Goal: Transaction & Acquisition: Book appointment/travel/reservation

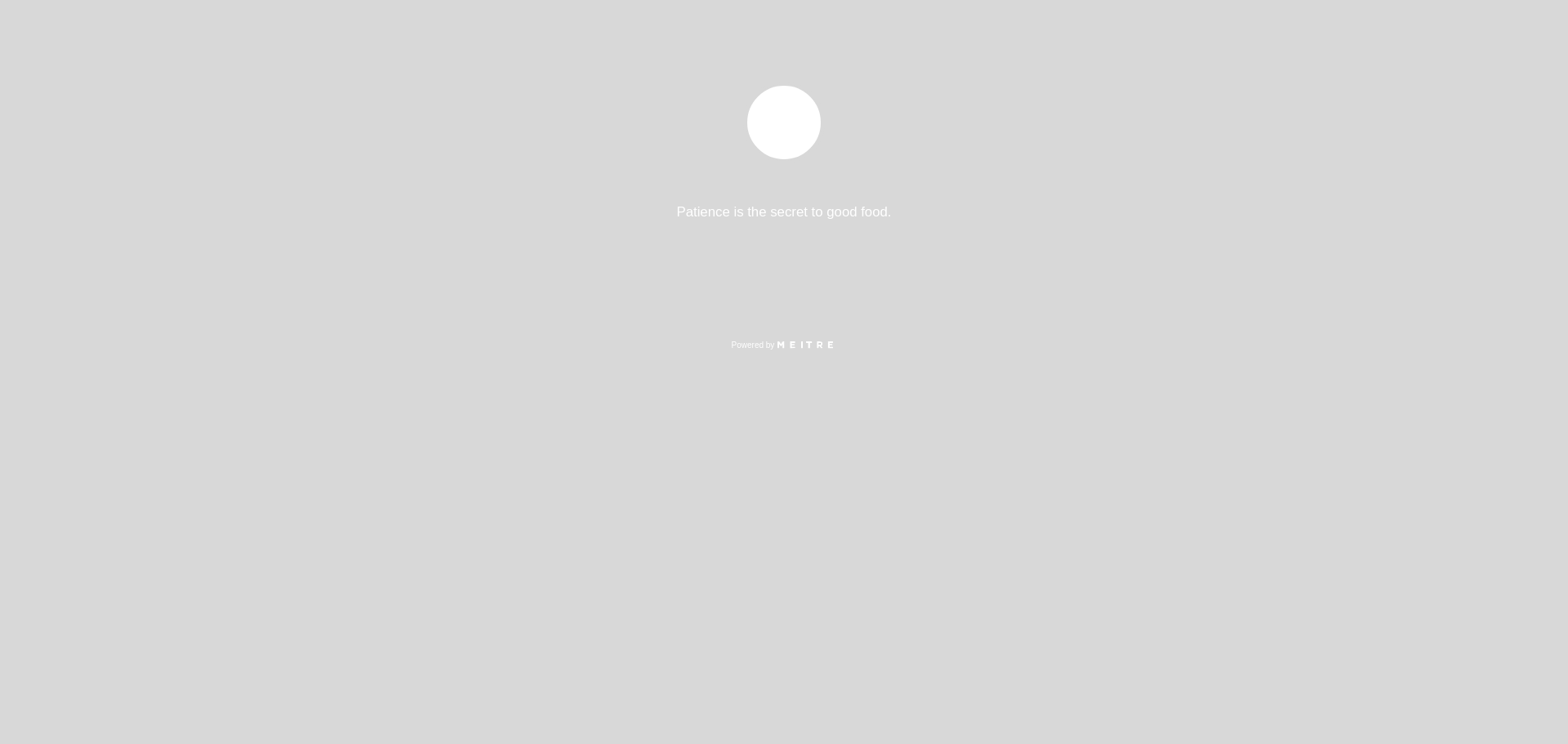
select select "es"
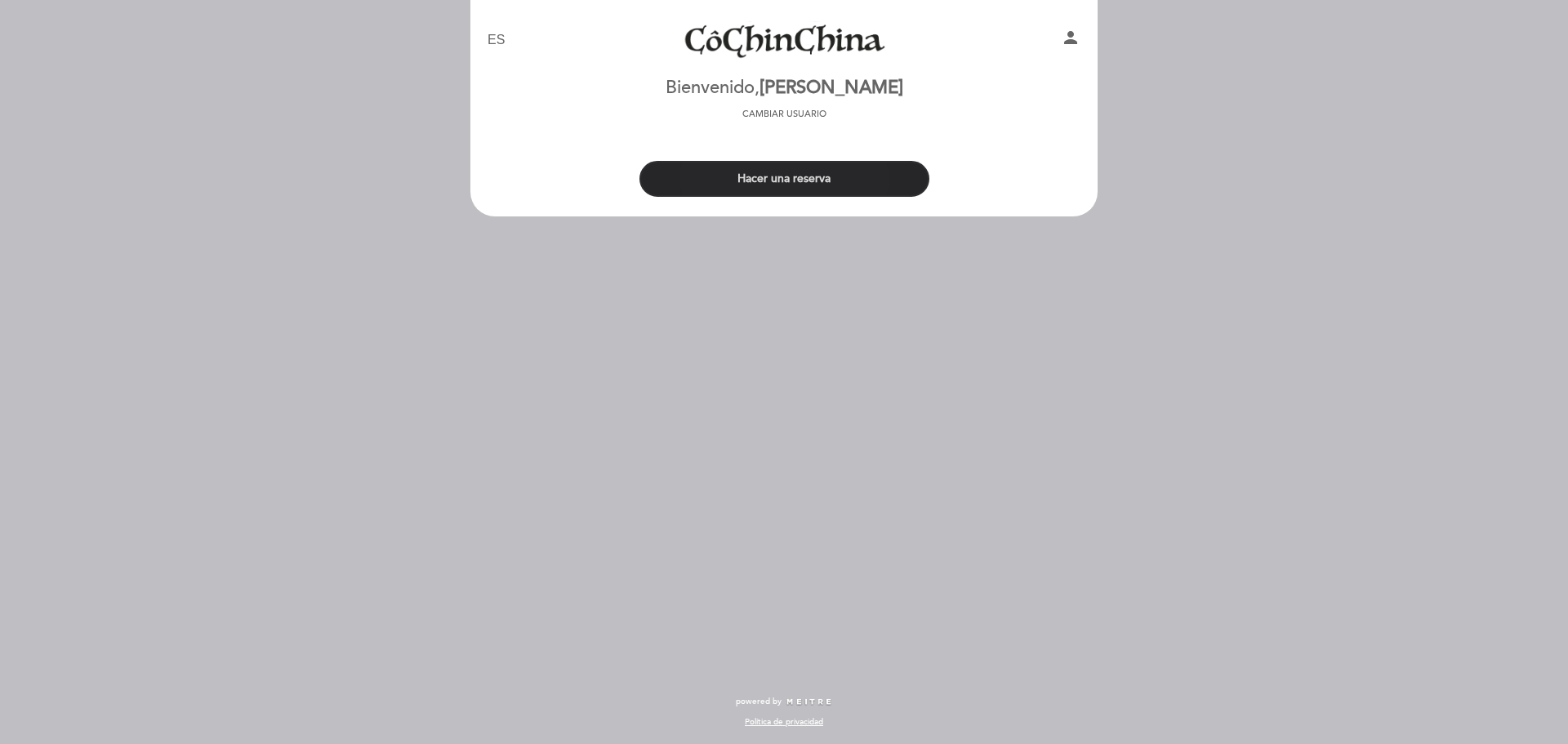
click at [797, 173] on button "Hacer una reserva" at bounding box center [784, 178] width 289 height 36
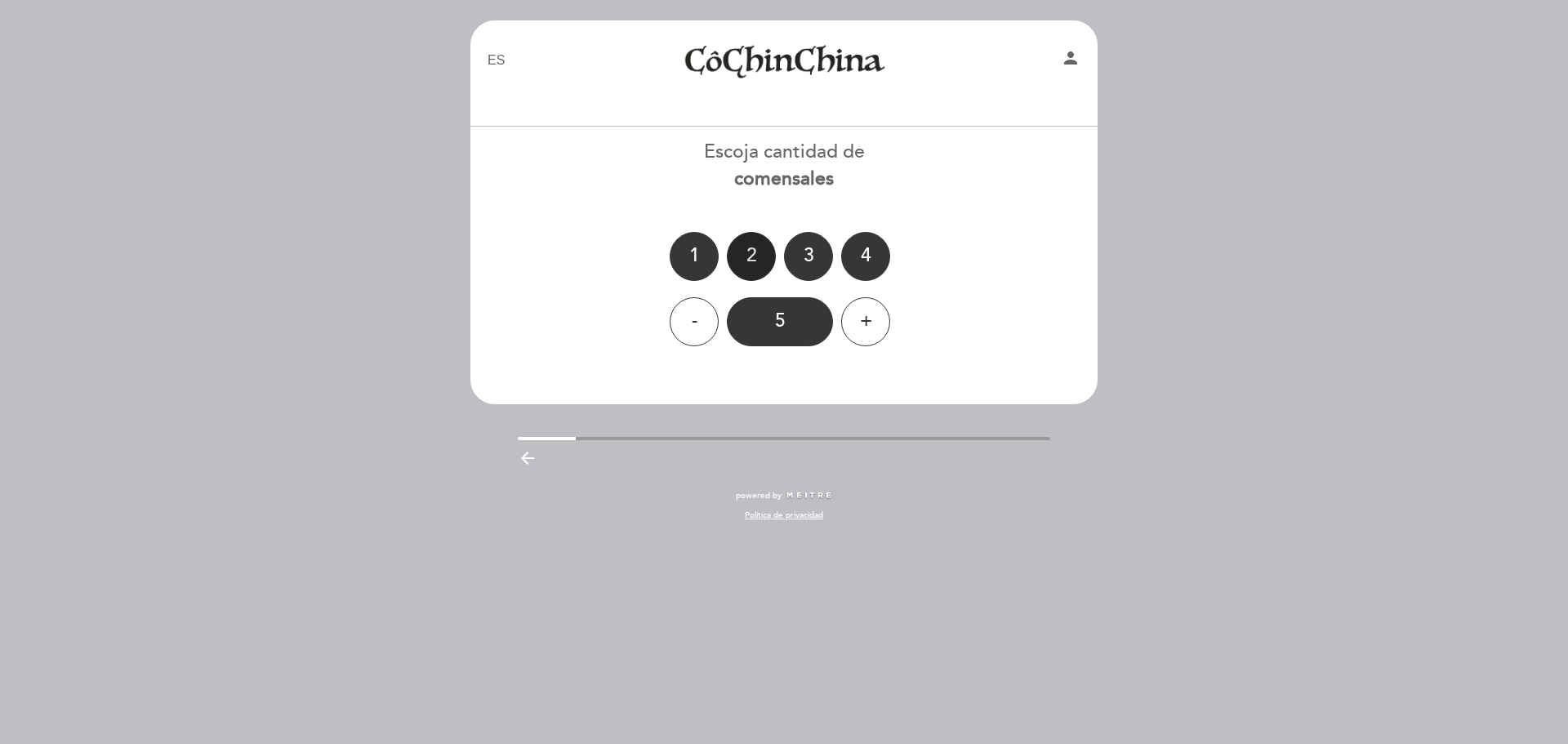
click at [755, 245] on div "2" at bounding box center [752, 257] width 49 height 49
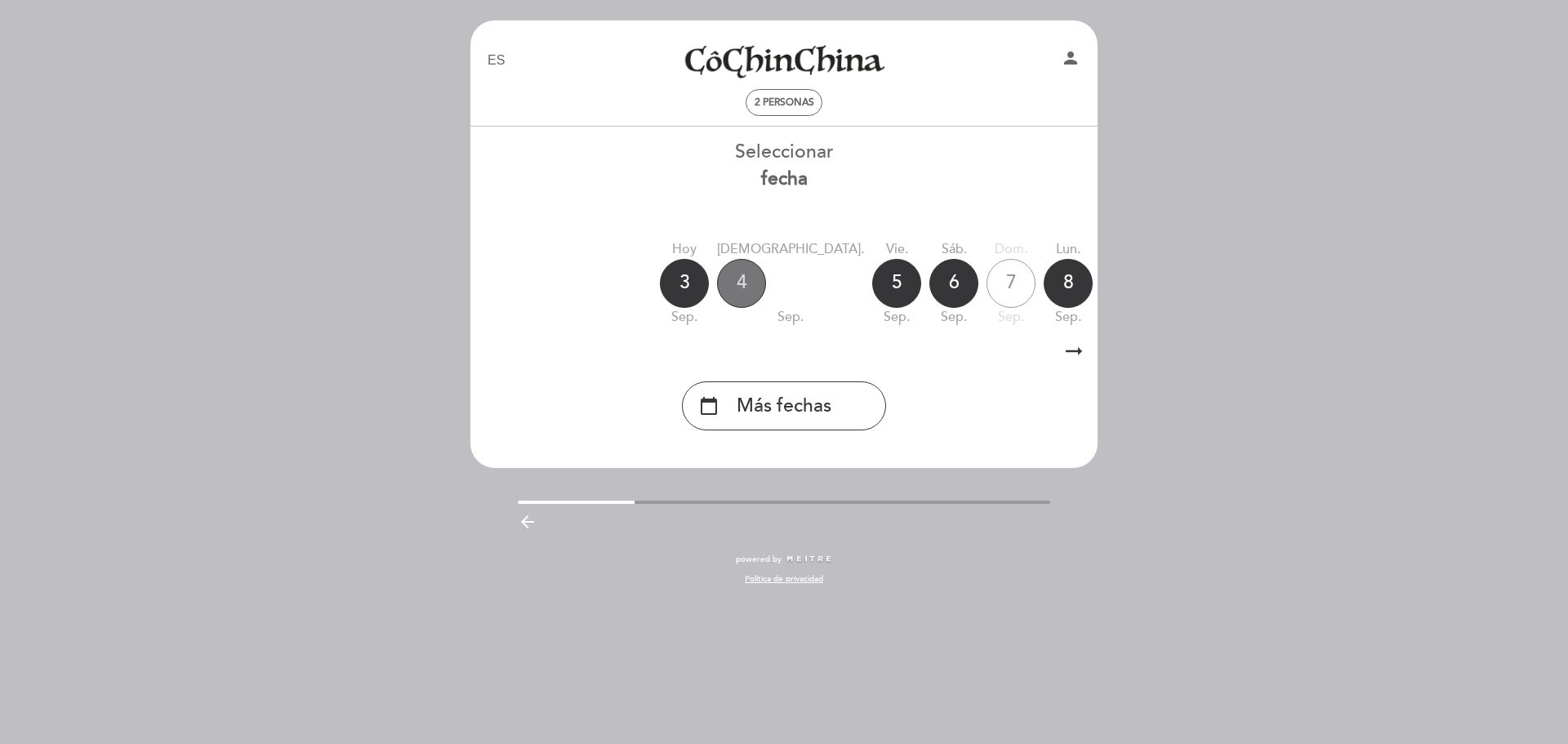
click at [749, 278] on div "4" at bounding box center [742, 283] width 49 height 49
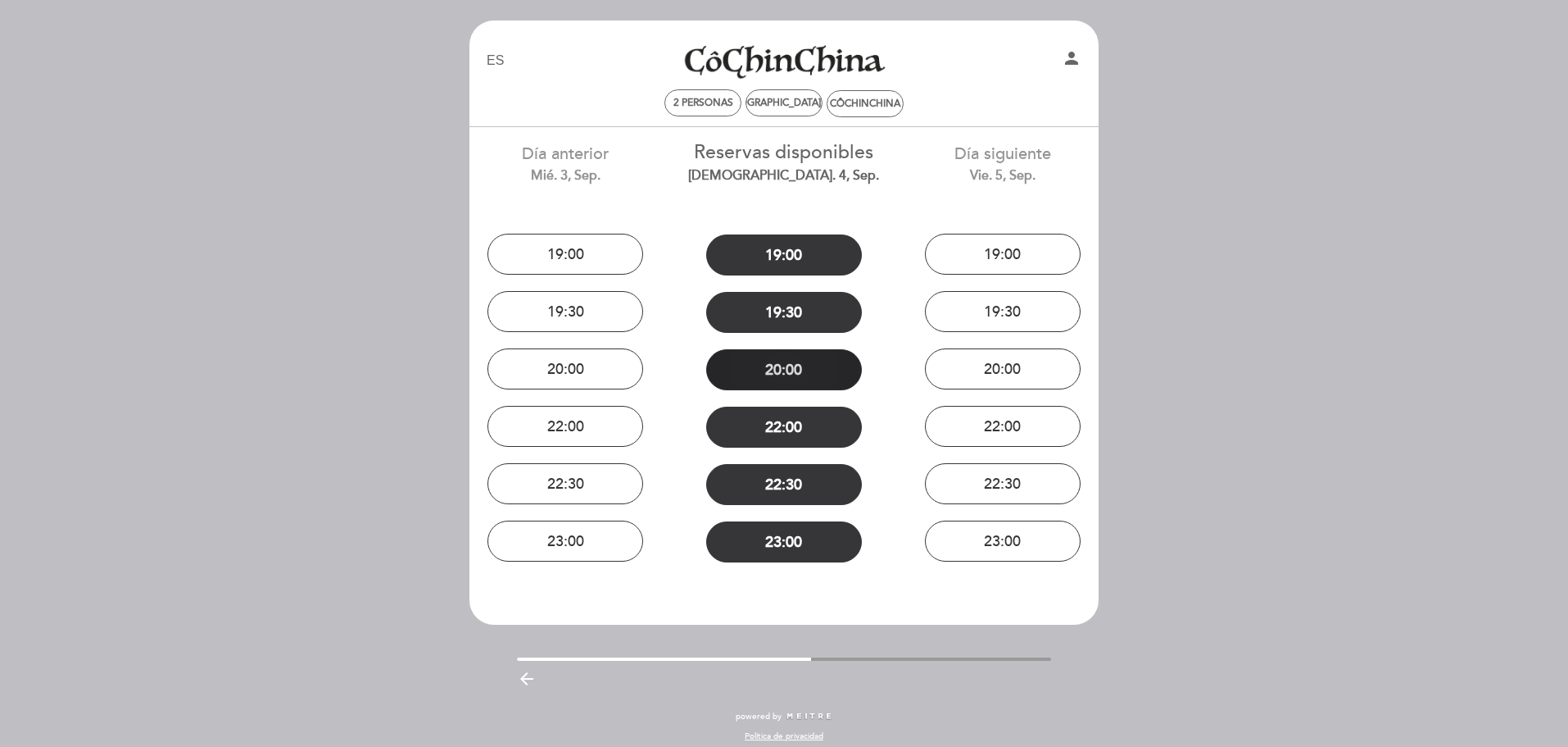
click at [795, 375] on button "20:00" at bounding box center [784, 369] width 156 height 41
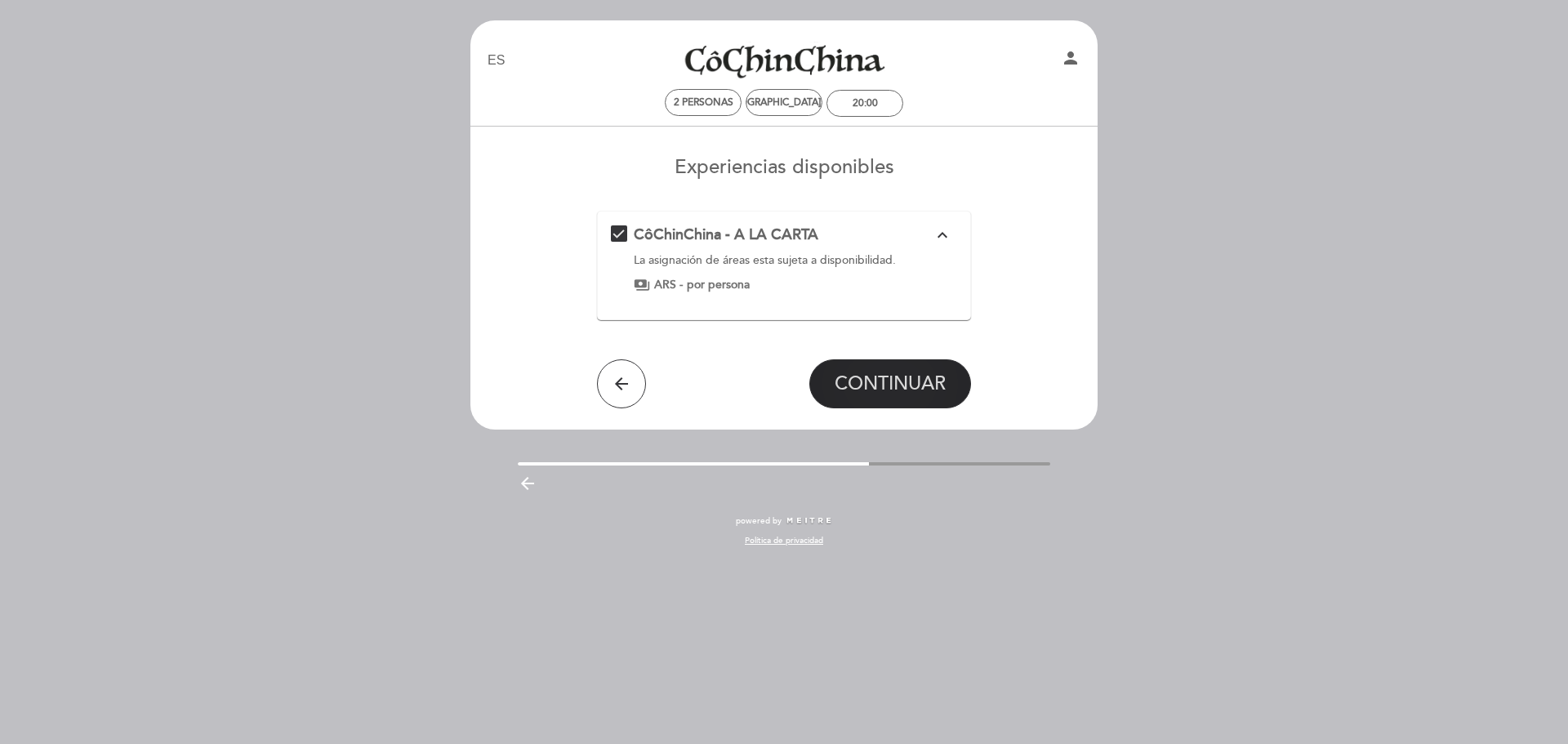
click at [896, 374] on span "CONTINUAR" at bounding box center [890, 383] width 111 height 23
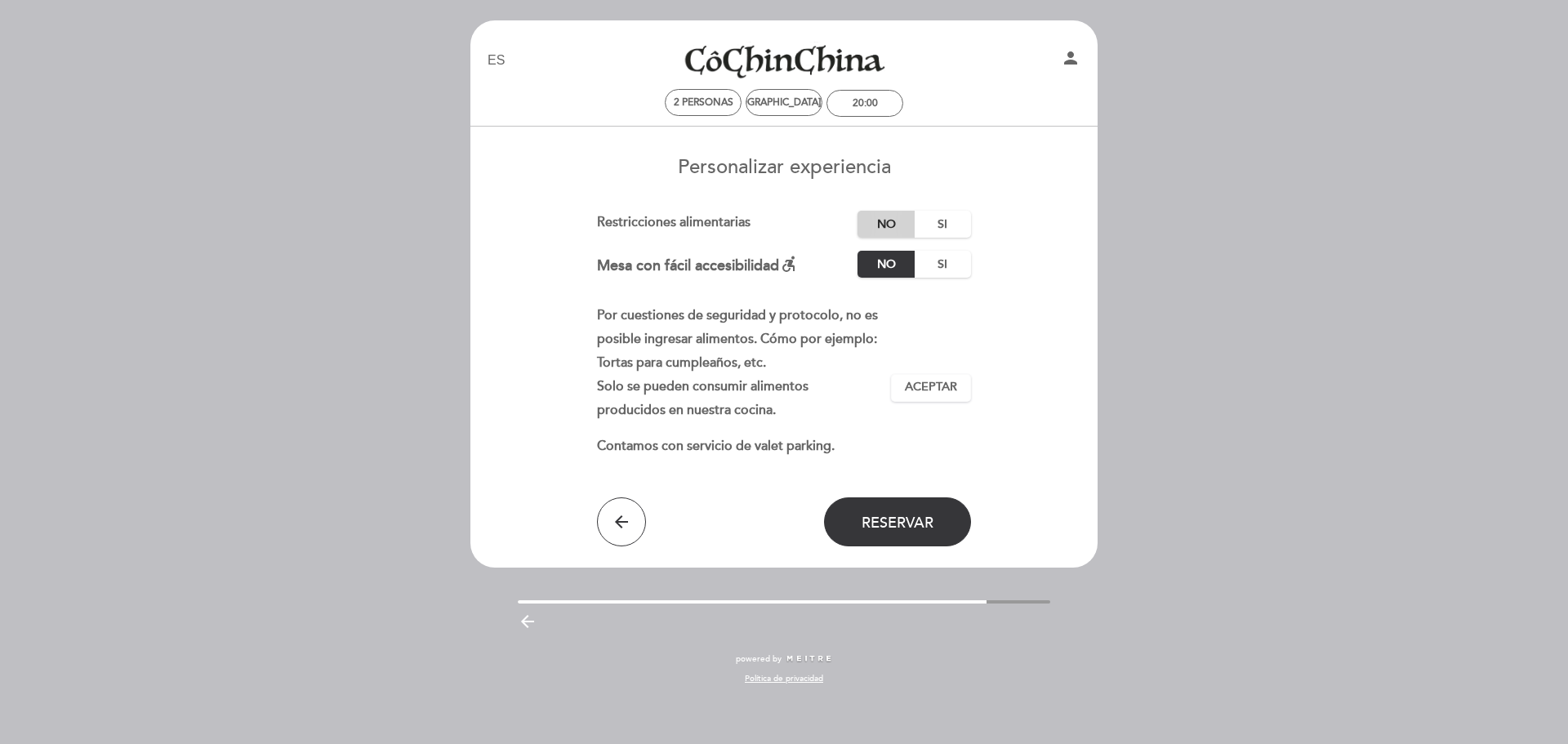
click at [896, 235] on label "No" at bounding box center [886, 225] width 58 height 27
click at [921, 387] on span "Aceptar" at bounding box center [931, 387] width 52 height 17
click at [902, 511] on button "Reservar" at bounding box center [897, 522] width 147 height 49
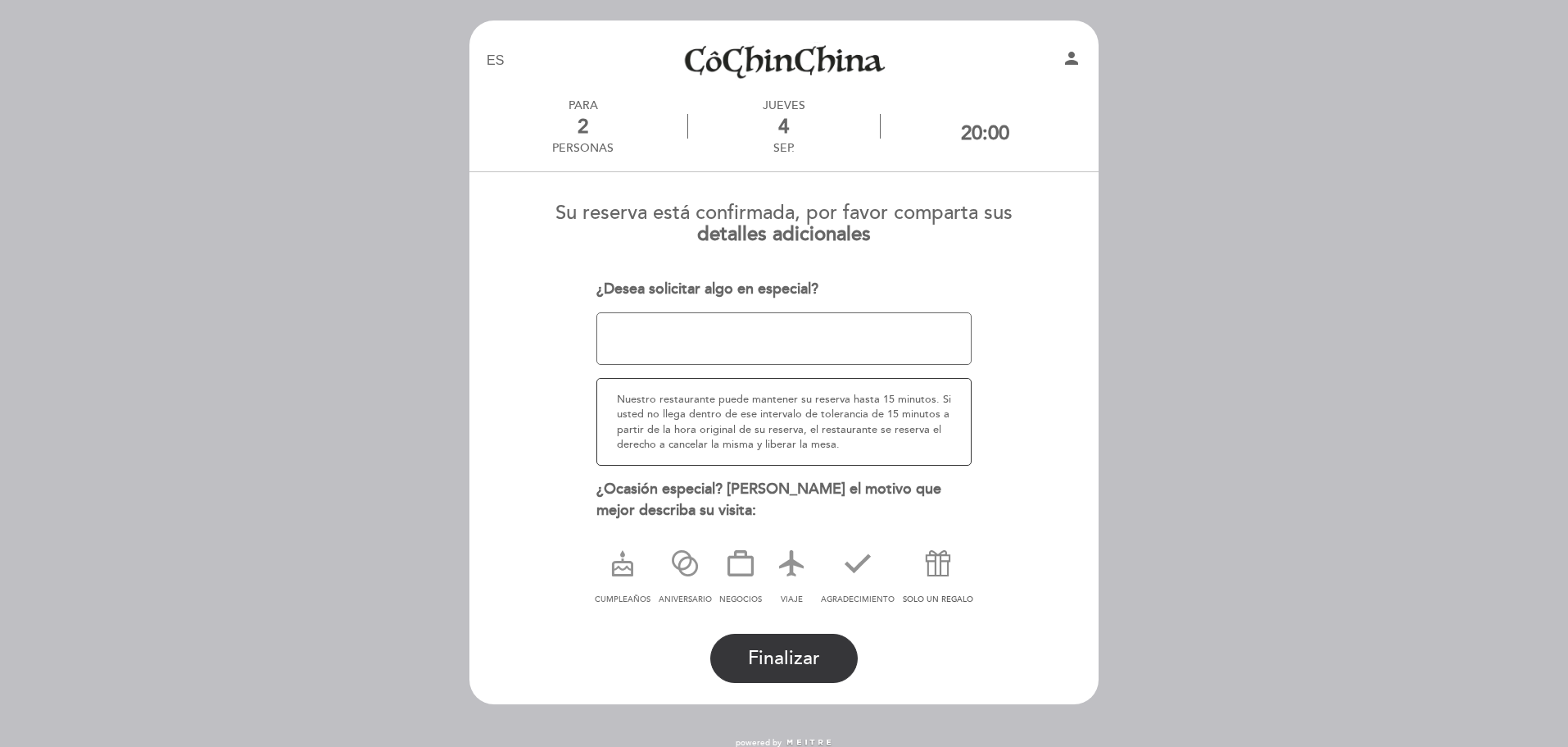
click at [931, 564] on icon at bounding box center [938, 563] width 42 height 42
click at [786, 654] on span "Finalizar" at bounding box center [784, 657] width 72 height 23
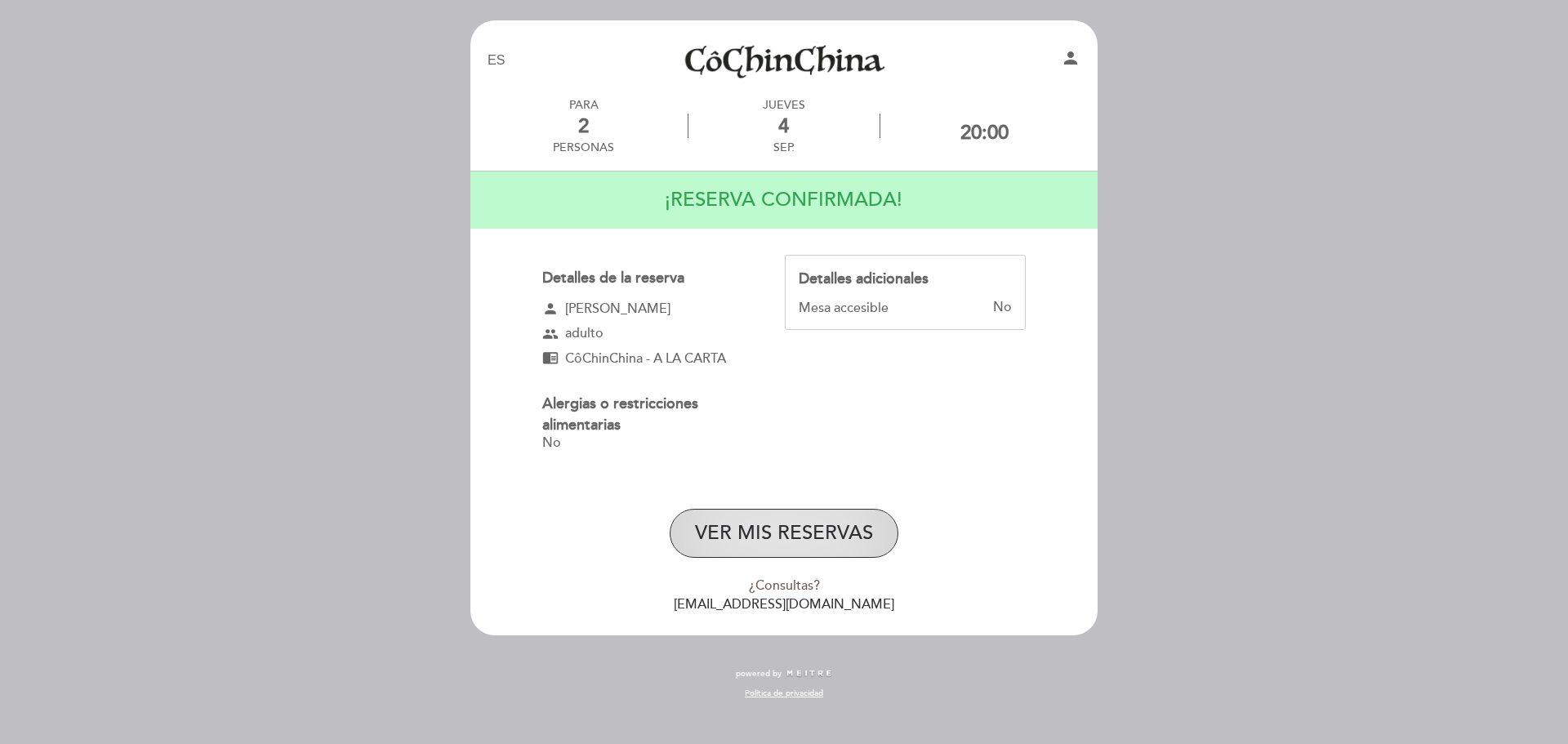
click at [763, 534] on button "VER MIS RESERVAS" at bounding box center [784, 533] width 228 height 49
select select "es"
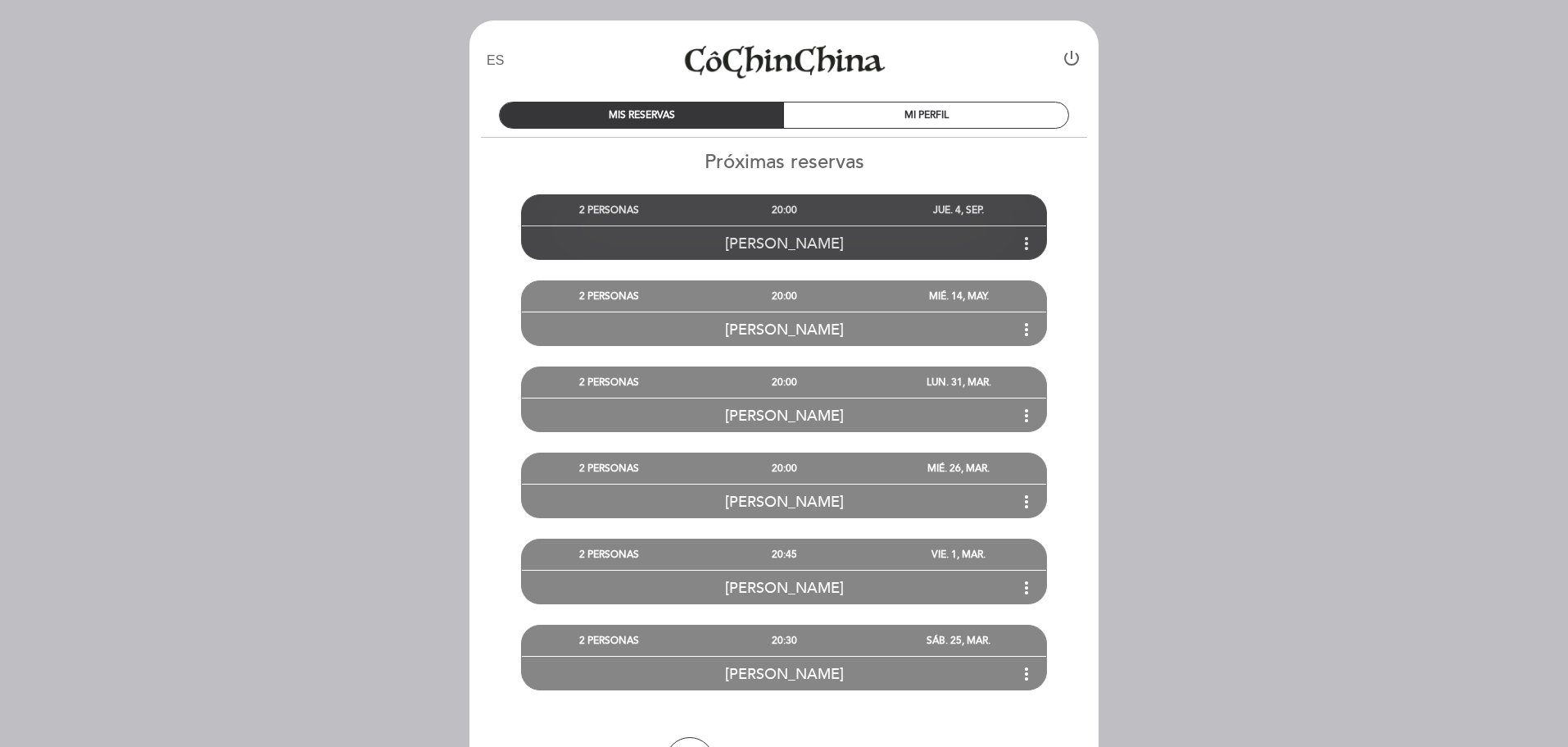
click at [875, 214] on div "JUE. 4, SEP." at bounding box center [959, 210] width 174 height 30
